Goal: Obtain resource: Download file/media

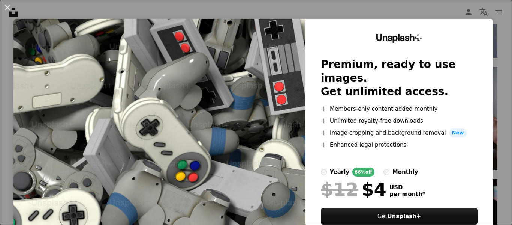
click at [485, 13] on div "An X shape Unsplash+ Premium, ready to use images. Get unlimited access. A plus…" at bounding box center [256, 112] width 512 height 225
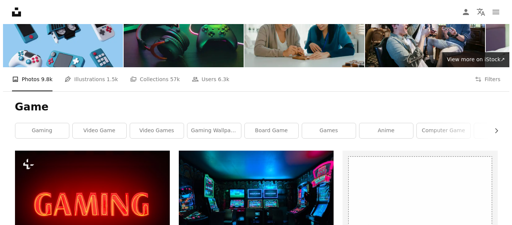
scroll to position [19, 0]
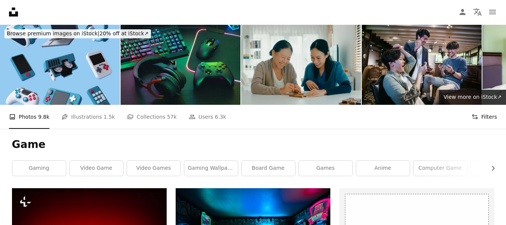
click at [491, 117] on button "Filters Filters" at bounding box center [484, 117] width 25 height 24
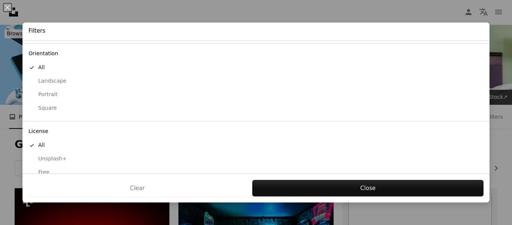
scroll to position [73, 0]
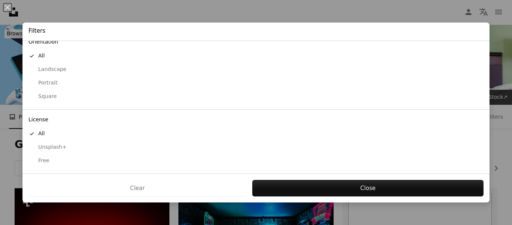
click at [41, 160] on div "Free" at bounding box center [255, 160] width 455 height 7
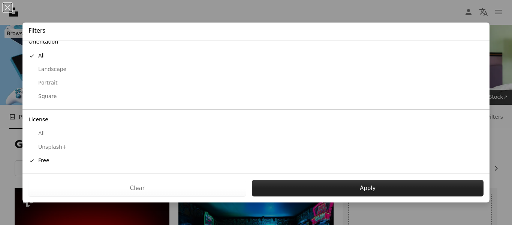
click at [337, 190] on button "Apply" at bounding box center [368, 188] width 232 height 16
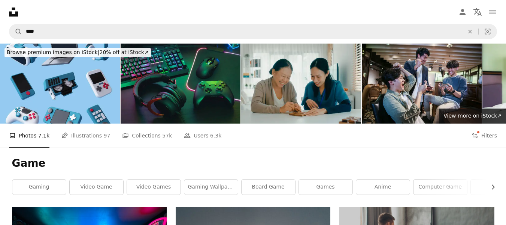
scroll to position [37, 0]
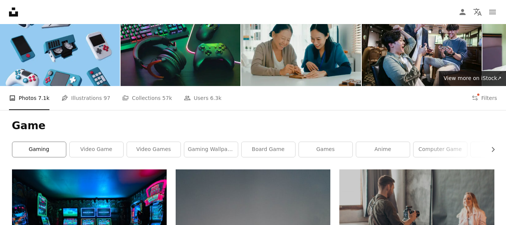
click at [40, 147] on link "gaming" at bounding box center [39, 149] width 54 height 15
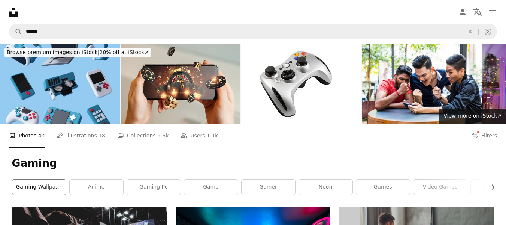
click at [43, 189] on link "gaming wallpaper" at bounding box center [39, 186] width 54 height 15
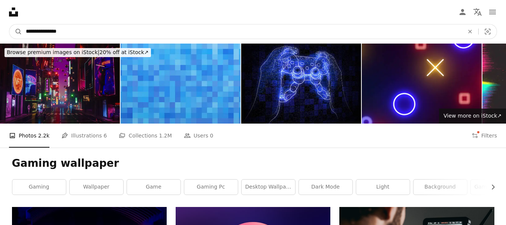
drag, startPoint x: 77, startPoint y: 29, endPoint x: 45, endPoint y: 32, distance: 32.8
click at [45, 32] on input "**********" at bounding box center [242, 31] width 440 height 14
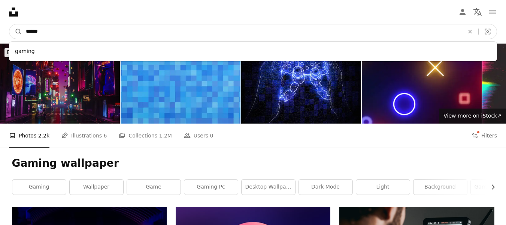
type input "******"
click at [9, 24] on button "A magnifying glass" at bounding box center [15, 31] width 13 height 14
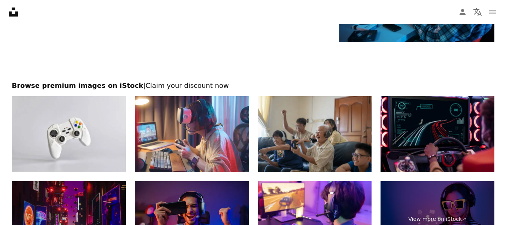
scroll to position [1387, 0]
